Goal: Transaction & Acquisition: Purchase product/service

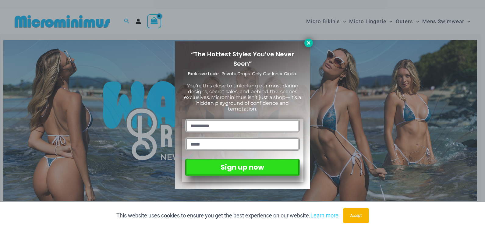
click at [309, 42] on icon at bounding box center [308, 42] width 3 height 3
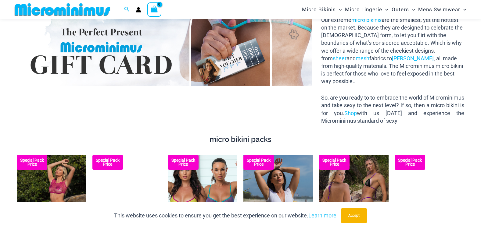
scroll to position [1021, 0]
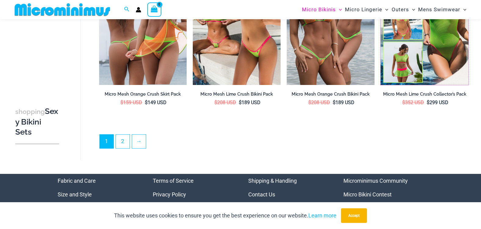
scroll to position [1386, 0]
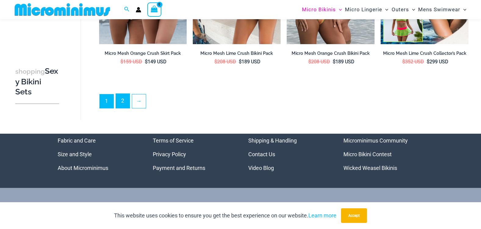
click at [120, 101] on link "2" at bounding box center [123, 101] width 14 height 14
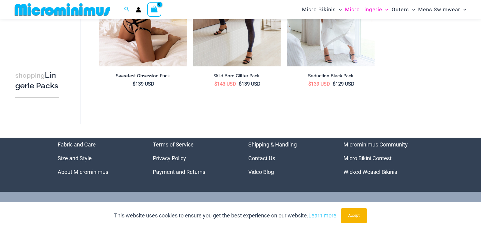
scroll to position [884, 0]
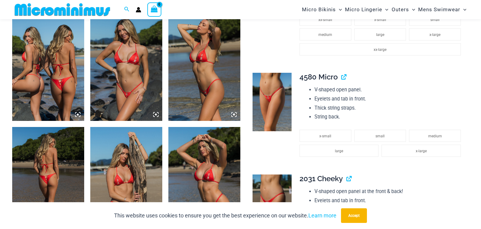
scroll to position [401, 0]
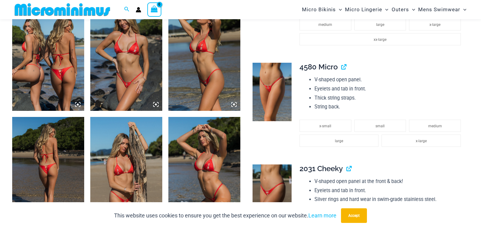
click at [124, 63] on img at bounding box center [126, 57] width 72 height 108
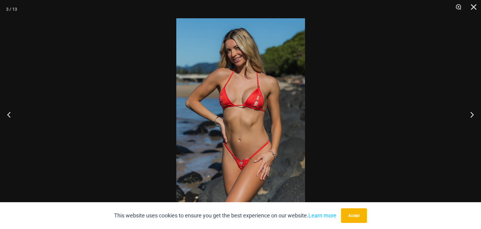
click at [254, 109] on img at bounding box center [240, 114] width 129 height 193
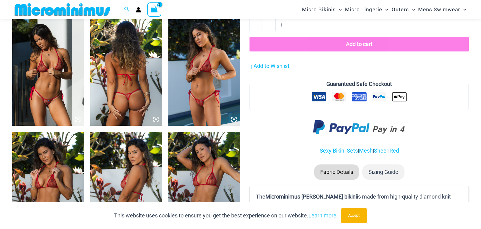
scroll to position [685, 0]
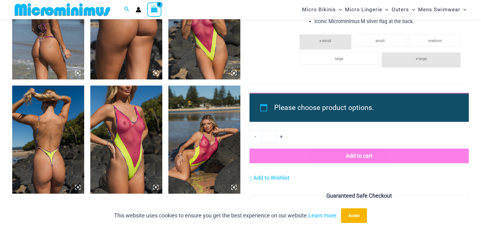
scroll to position [929, 0]
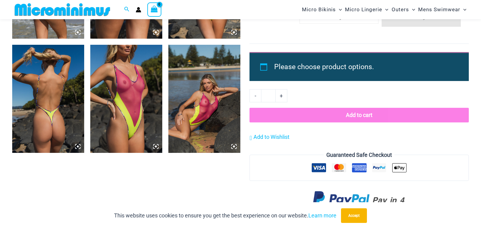
click at [126, 92] on img at bounding box center [126, 99] width 72 height 108
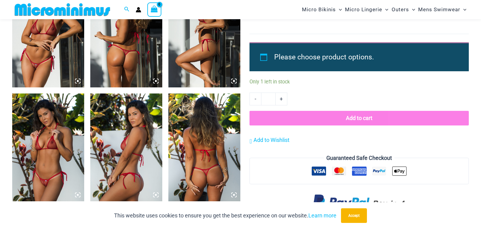
scroll to position [838, 0]
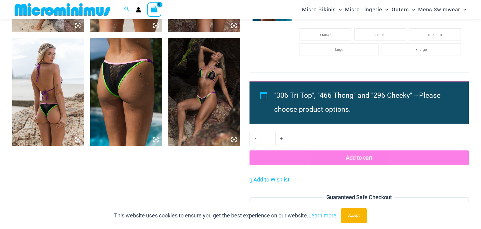
scroll to position [655, 0]
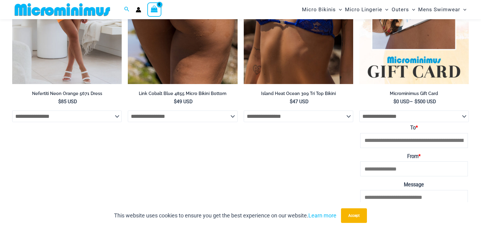
scroll to position [1549, 0]
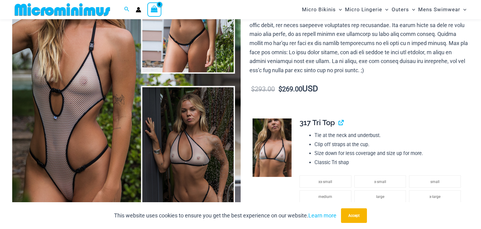
scroll to position [218, 0]
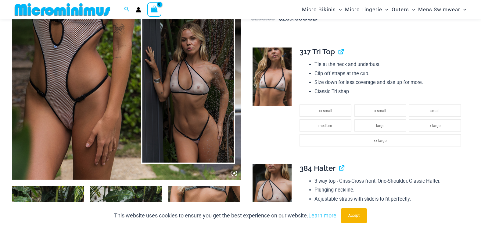
click at [272, 76] on img at bounding box center [271, 77] width 39 height 58
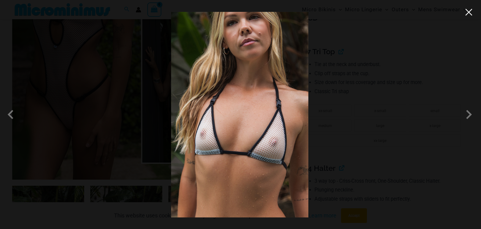
click at [467, 13] on button "Close" at bounding box center [468, 12] width 9 height 9
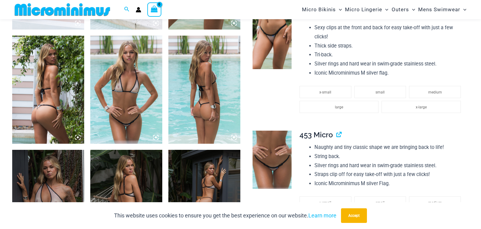
scroll to position [543, 0]
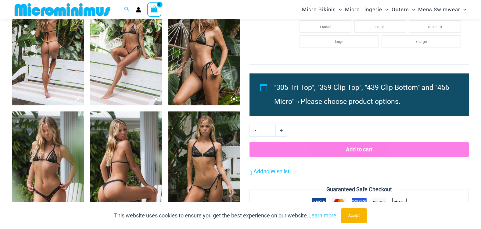
scroll to position [685, 0]
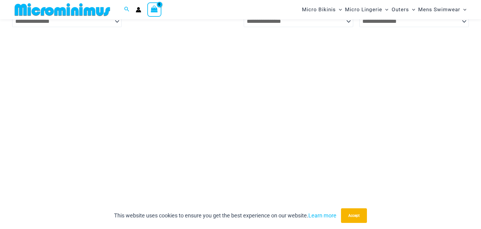
scroll to position [2138, 0]
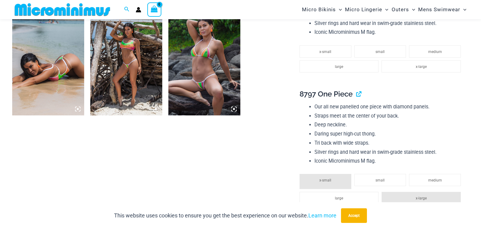
scroll to position [685, 0]
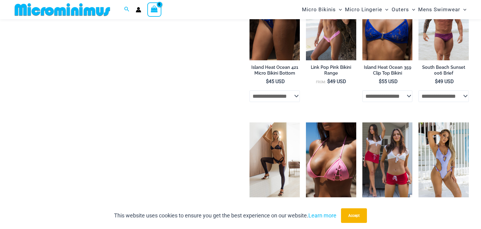
scroll to position [766, 0]
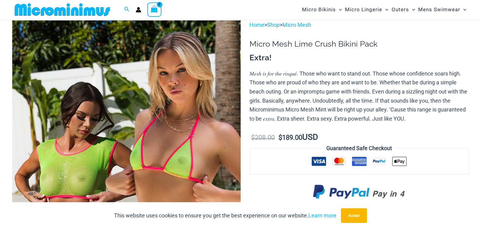
scroll to position [15, 0]
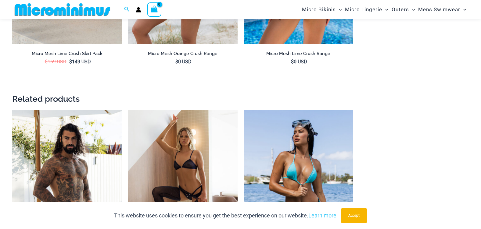
scroll to position [990, 0]
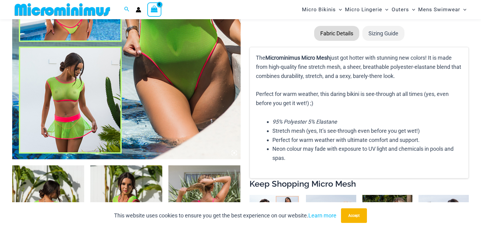
scroll to position [309, 0]
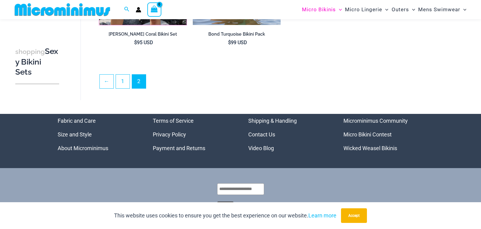
scroll to position [1173, 0]
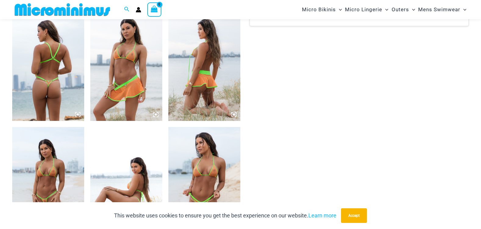
scroll to position [462, 0]
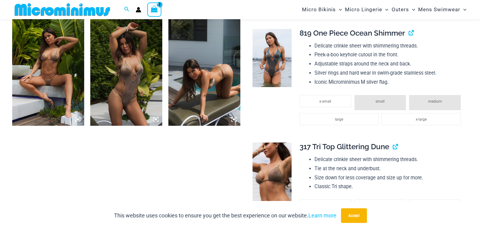
scroll to position [675, 0]
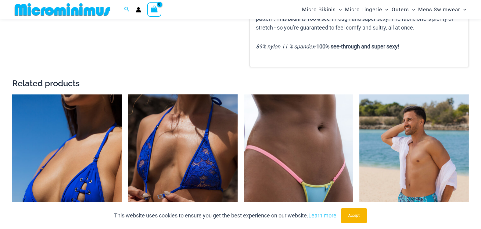
scroll to position [767, 0]
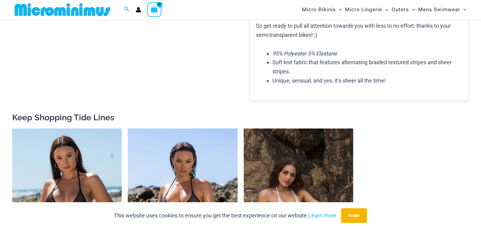
scroll to position [970, 0]
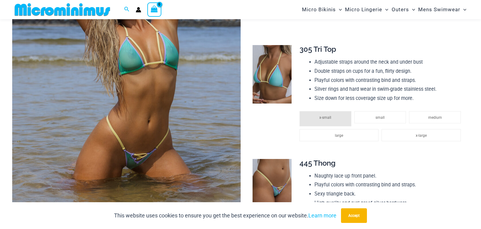
scroll to position [116, 0]
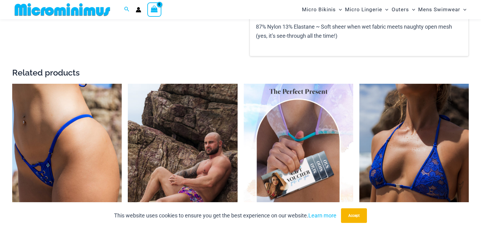
scroll to position [756, 0]
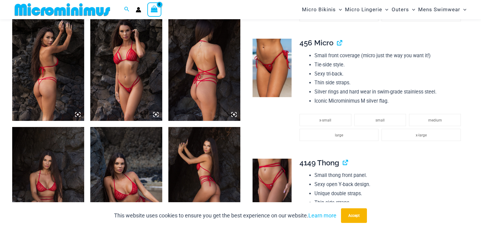
scroll to position [330, 0]
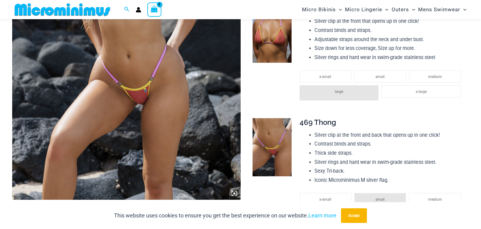
scroll to position [147, 0]
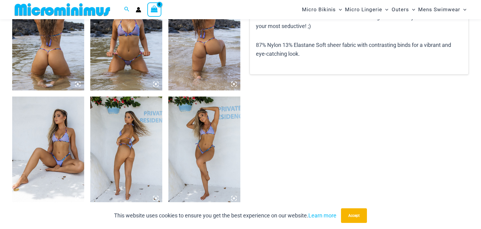
scroll to position [381, 0]
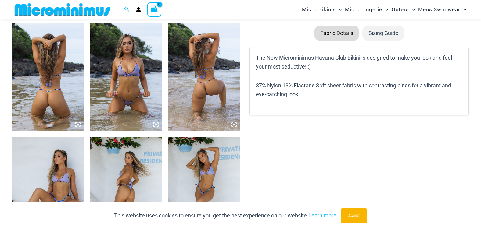
click at [126, 66] on img at bounding box center [126, 77] width 72 height 108
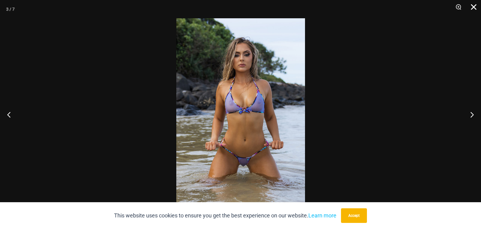
click at [473, 8] on button "Close" at bounding box center [471, 9] width 15 height 18
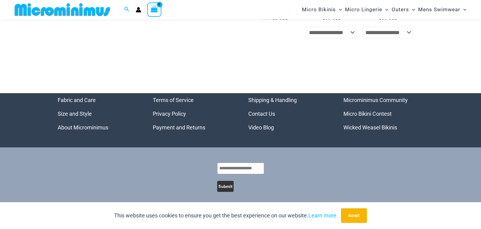
scroll to position [1077, 0]
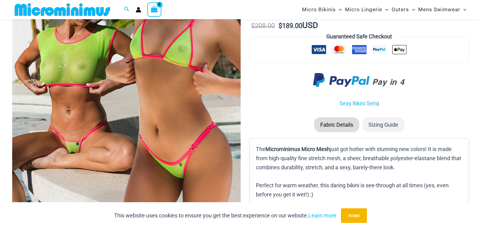
scroll to position [66, 0]
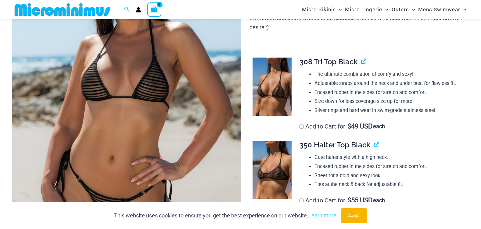
scroll to position [66, 0]
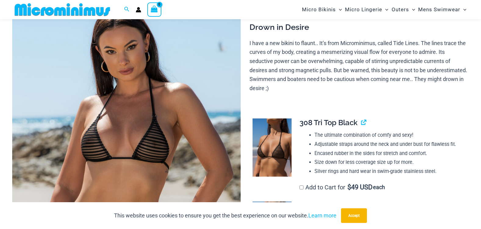
click at [130, 110] on img at bounding box center [126, 161] width 228 height 342
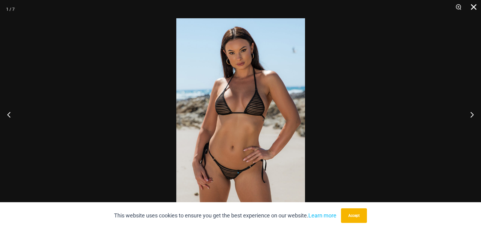
click at [474, 7] on button "Close" at bounding box center [471, 9] width 15 height 18
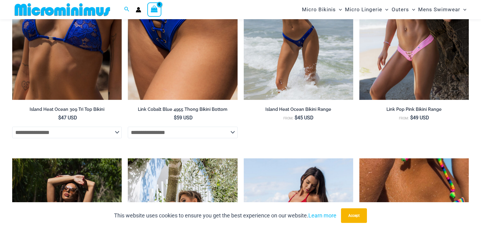
scroll to position [1010, 0]
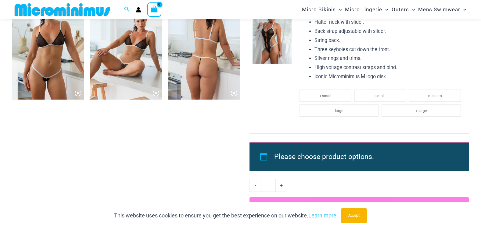
scroll to position [929, 0]
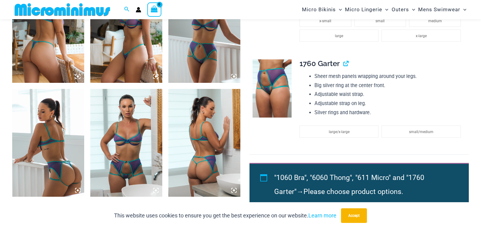
scroll to position [624, 0]
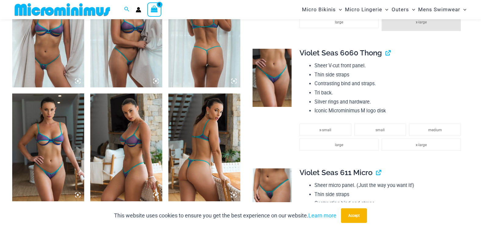
scroll to position [807, 0]
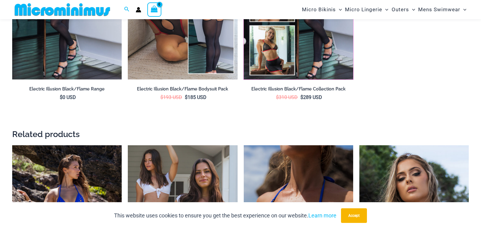
scroll to position [797, 0]
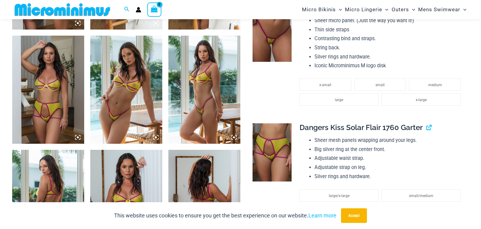
scroll to position [553, 0]
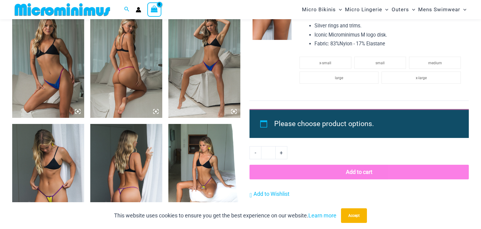
scroll to position [685, 0]
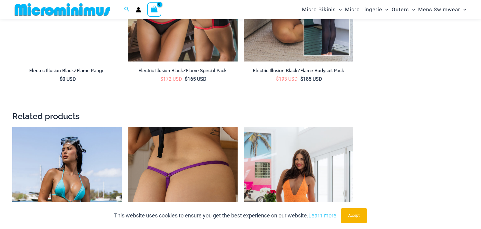
scroll to position [939, 0]
